Goal: Task Accomplishment & Management: Manage account settings

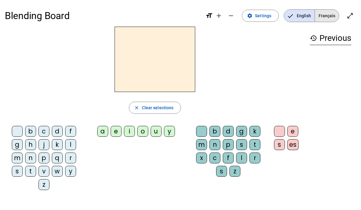
click at [329, 17] on span "Français" at bounding box center [327, 16] width 24 height 12
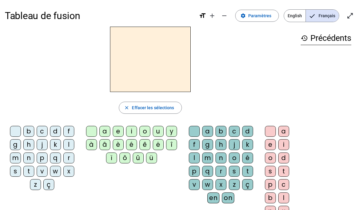
click at [301, 14] on span "English" at bounding box center [295, 16] width 22 height 12
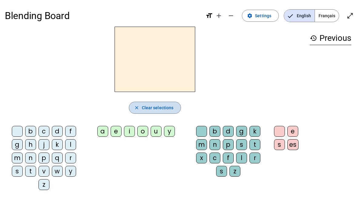
click at [137, 108] on mat-icon "close" at bounding box center [136, 107] width 5 height 5
click at [104, 129] on div "a" at bounding box center [102, 131] width 11 height 11
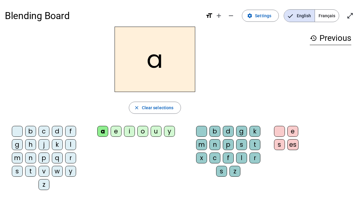
click at [116, 132] on div "e" at bounding box center [116, 131] width 11 height 11
click at [129, 131] on div "i" at bounding box center [129, 131] width 11 height 11
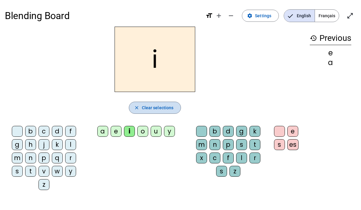
click at [153, 111] on span "Clear selections" at bounding box center [158, 107] width 32 height 7
click at [157, 108] on span "Clear selections" at bounding box center [158, 107] width 32 height 7
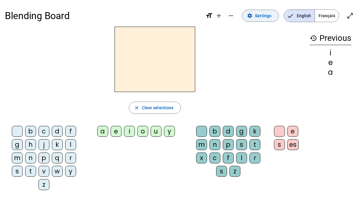
click at [259, 15] on span "Settings" at bounding box center [263, 15] width 16 height 7
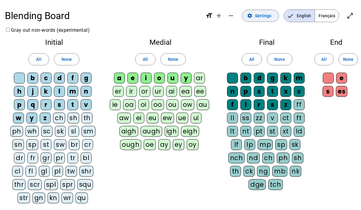
click at [265, 15] on span "Settings" at bounding box center [263, 15] width 16 height 7
click at [298, 14] on span "English" at bounding box center [299, 16] width 31 height 12
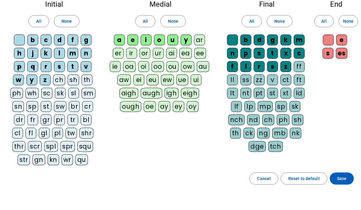
scroll to position [76, 0]
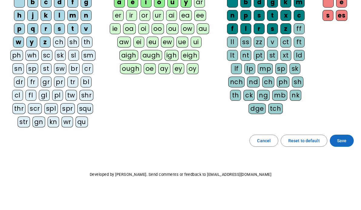
click at [345, 143] on span "Save" at bounding box center [341, 140] width 9 height 7
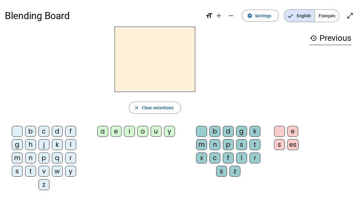
click at [248, 67] on div at bounding box center [155, 60] width 300 height 66
